Goal: Task Accomplishment & Management: Use online tool/utility

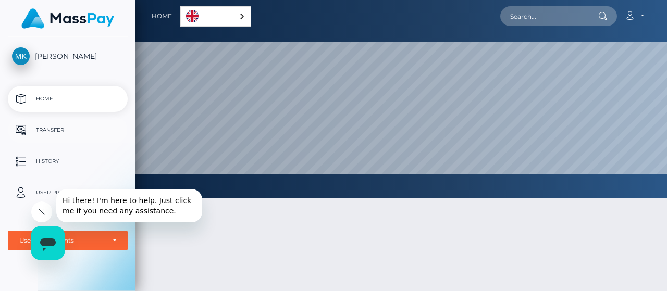
click at [57, 132] on p "Transfer" at bounding box center [68, 131] width 112 height 16
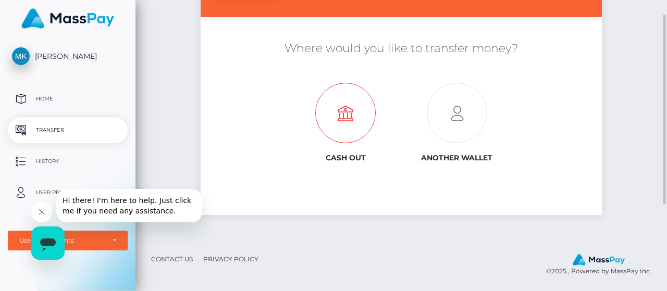
scroll to position [102, 0]
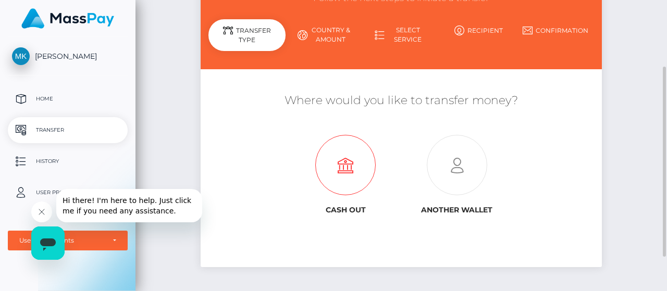
click at [336, 166] on icon at bounding box center [346, 166] width 112 height 60
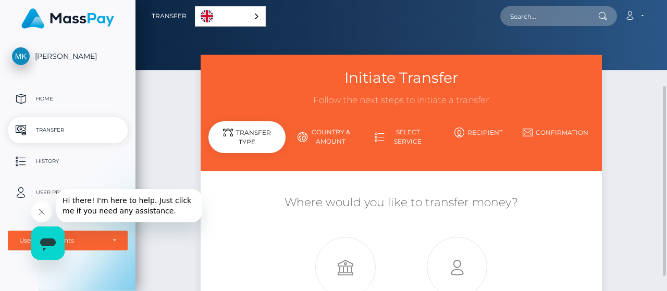
scroll to position [52, 0]
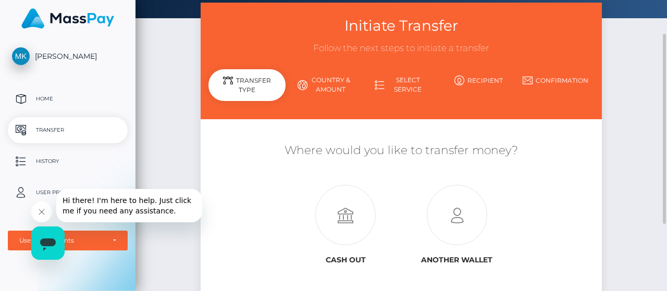
click at [325, 84] on link "Country & Amount" at bounding box center [324, 84] width 77 height 27
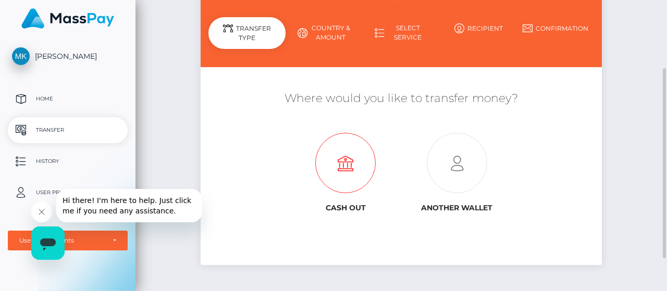
scroll to position [154, 0]
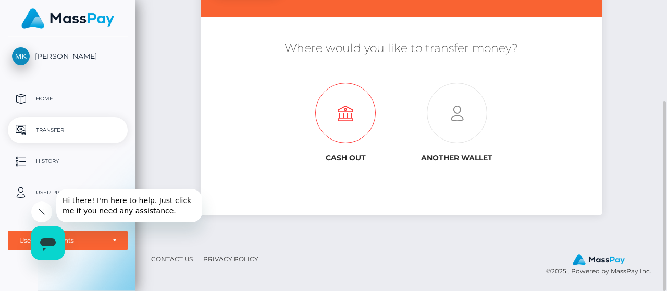
click at [337, 124] on icon at bounding box center [346, 113] width 112 height 60
